Goal: Information Seeking & Learning: Learn about a topic

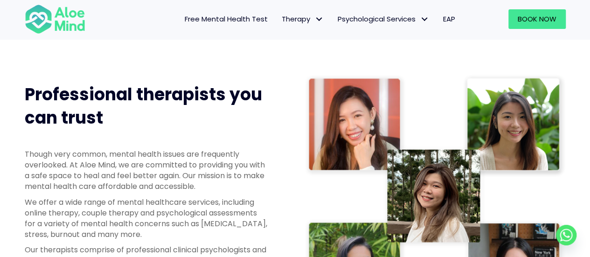
scroll to position [494, 0]
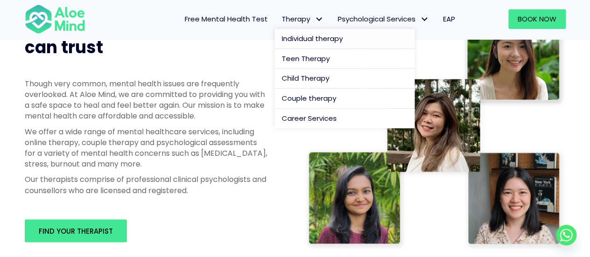
click at [303, 37] on span "Individual therapy" at bounding box center [312, 39] width 61 height 10
